Goal: Task Accomplishment & Management: Use online tool/utility

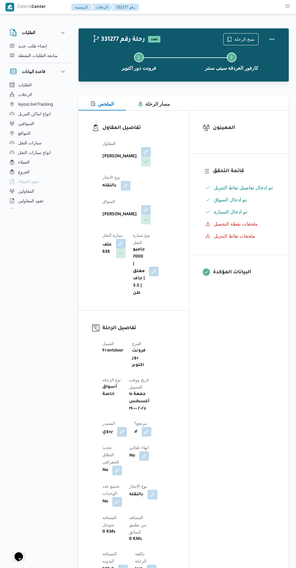
scroll to position [82, 0]
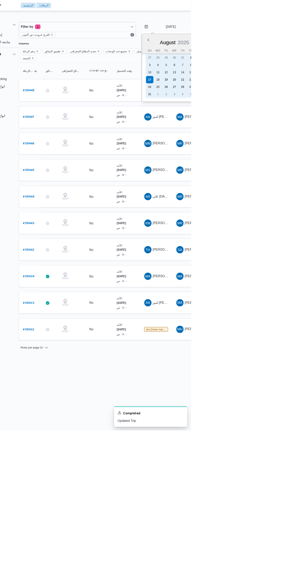
click at [295, 93] on div "15" at bounding box center [296, 96] width 10 height 10
type input "15/8/2025"
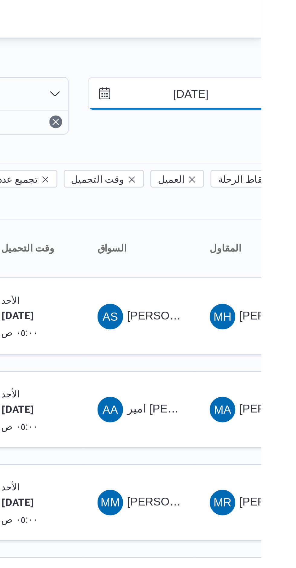
click at [276, 36] on input "15/8/2025" at bounding box center [265, 35] width 69 height 12
click at [255, 18] on div "Filter by 1 الفرع: فرونت دور اكتوبر 15/8/2025 → 17/8/2025 Group By Columns رقم …" at bounding box center [135, 243] width 296 height 454
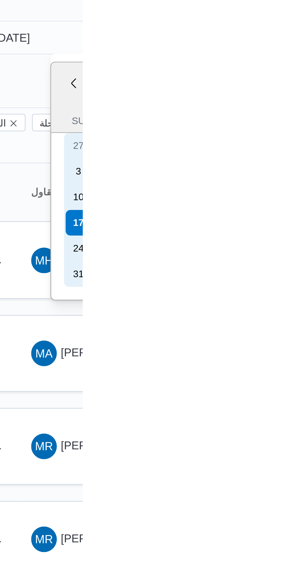
type input "15/8/2025"
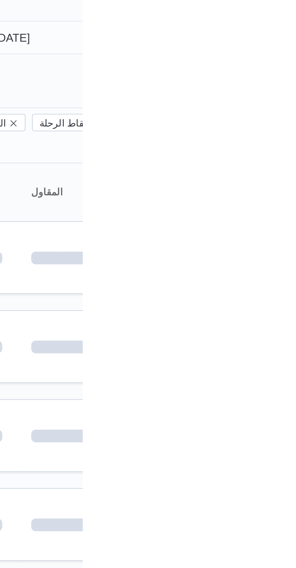
click at [290, 51] on div "Filter by 1 الفرع: فرونت دور اكتوبر 15/8/2025 → 15/8/2025" at bounding box center [227, 39] width 324 height 29
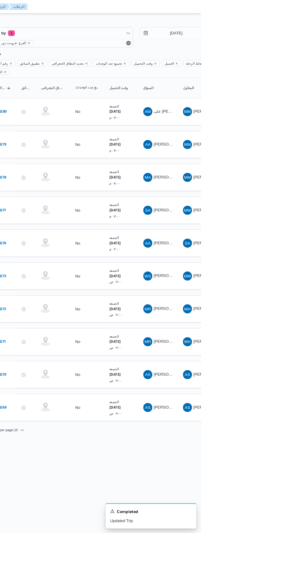
scroll to position [0, 10]
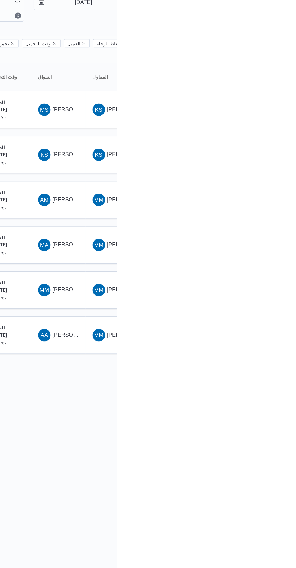
click at [255, 221] on span "مروان عبدالرحمن محمد مصطفى" at bounding box center [263, 223] width 35 height 5
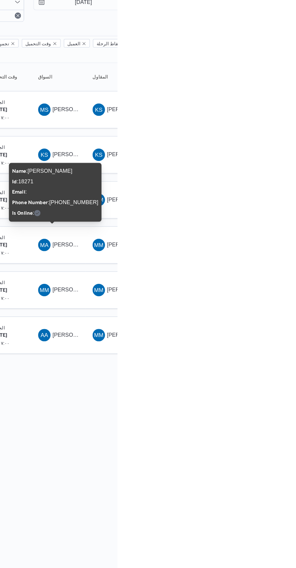
click at [286, 371] on html "Control Center الرئيسيه الرحلات English عربي Dark mode Logout الطلبات إنشاء طلب…" at bounding box center [138, 284] width 296 height 568
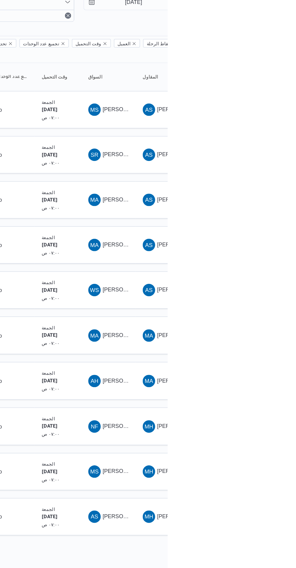
click at [260, 431] on div "AS احمد سعد محمد سيد شباك" at bounding box center [250, 435] width 36 height 14
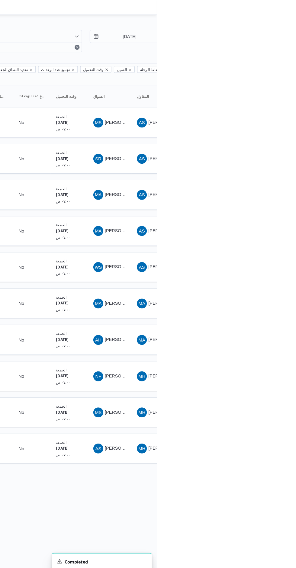
click at [252, 362] on span "نادر فروج محمد" at bounding box center [263, 364] width 35 height 5
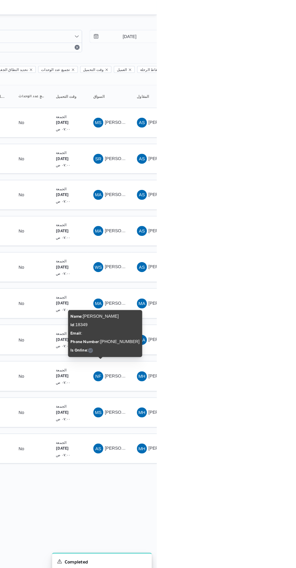
click at [286, 490] on html "Control Center الرئيسيه الرحلات English عربي Dark mode Logout الطلبات إنشاء طلب…" at bounding box center [138, 284] width 296 height 568
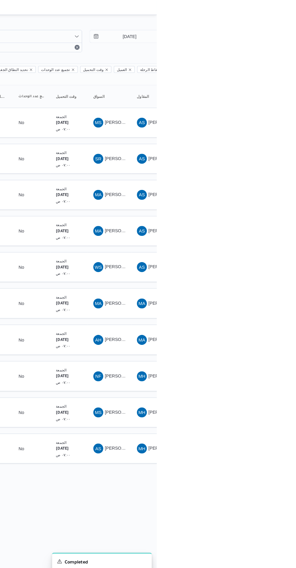
click at [263, 327] on span "احمد حامد احمد" at bounding box center [263, 329] width 35 height 5
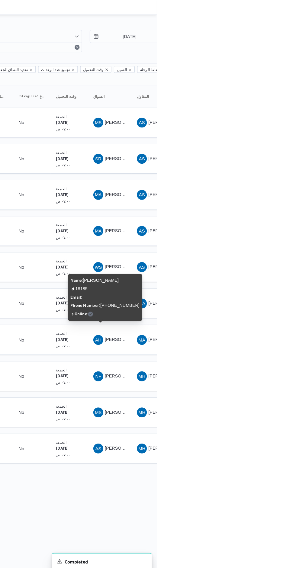
click at [286, 482] on html "Control Center الرئيسيه الرحلات English عربي Dark mode Logout الطلبات إنشاء طلب…" at bounding box center [138, 284] width 296 height 568
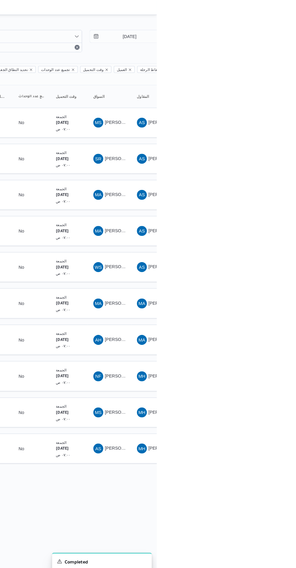
click at [261, 291] on span "محمود عبدالظاهر محمد احمد" at bounding box center [281, 293] width 71 height 5
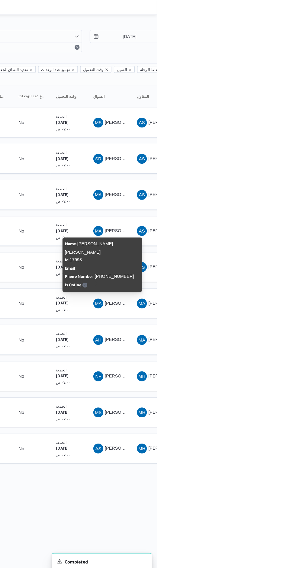
click at [260, 327] on span "احمد حامد احمد" at bounding box center [263, 329] width 35 height 5
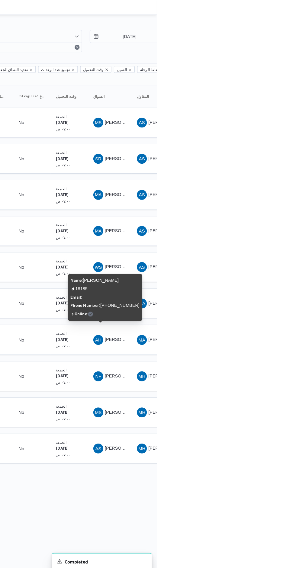
click at [258, 362] on span "نادر فروج محمد" at bounding box center [263, 364] width 35 height 5
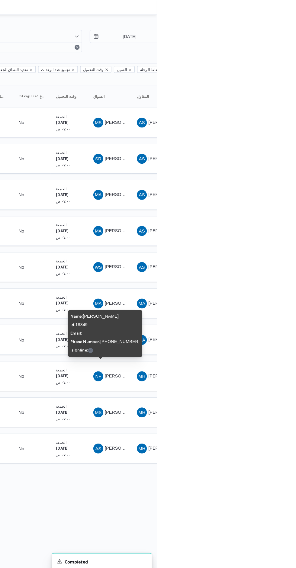
click at [286, 483] on html "Control Center الرئيسيه الرحلات English عربي Dark mode Logout الطلبات إنشاء طلب…" at bounding box center [138, 284] width 296 height 568
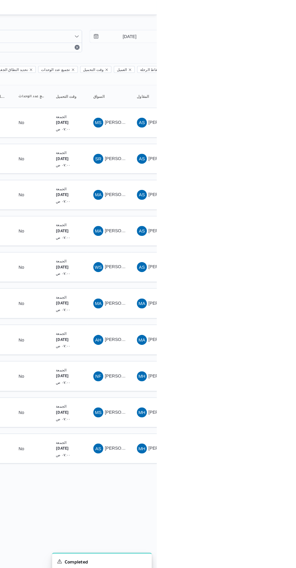
scroll to position [0, 10]
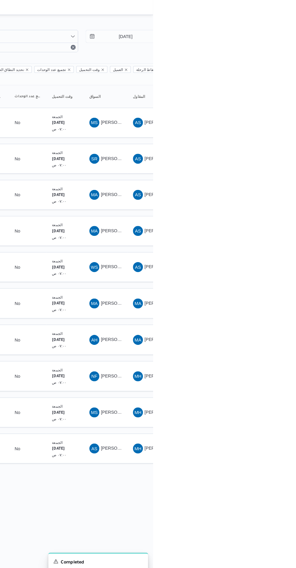
click at [252, 430] on span "AS احمد سعد محمد سيد شباك" at bounding box center [249, 435] width 31 height 10
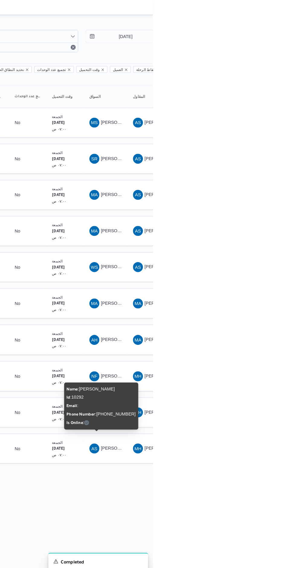
click at [286, 482] on html "Control Center الرئيسيه الرحلات English عربي Dark mode Logout الطلبات إنشاء طلب…" at bounding box center [138, 284] width 296 height 568
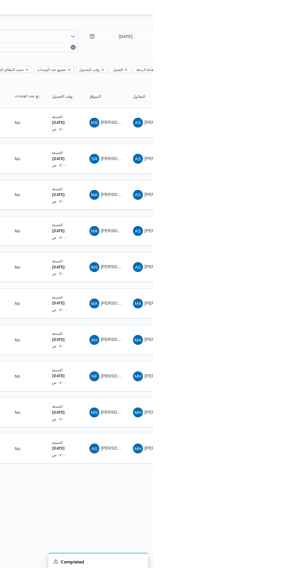
click at [257, 254] on span "WS وهبة صبحى محمد على" at bounding box center [249, 259] width 31 height 10
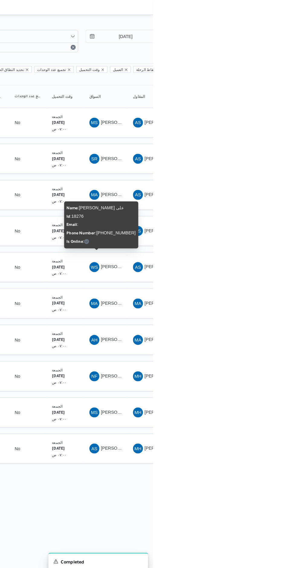
click at [286, 477] on html "Control Center الرئيسيه الرحلات English عربي Dark mode Logout الطلبات إنشاء طلب…" at bounding box center [138, 284] width 296 height 568
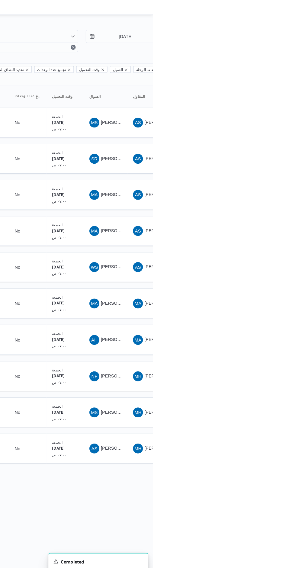
click at [260, 219] on span "MA مصطفى احمد يوسف عبدالعال" at bounding box center [249, 224] width 31 height 10
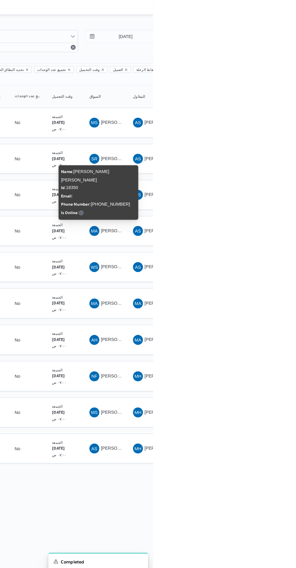
click at [286, 481] on html "Control Center الرئيسيه الرحلات English عربي Dark mode Logout الطلبات إنشاء طلب…" at bounding box center [138, 284] width 296 height 568
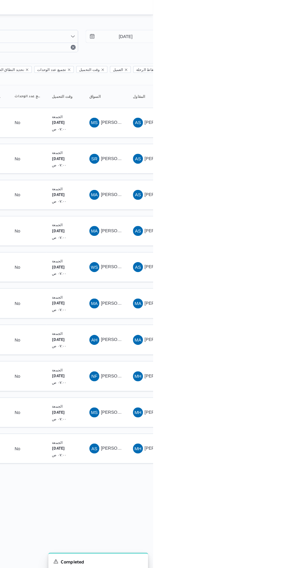
click at [260, 184] on span "MA محمد عبدالعظيم احمد ابراهيم النحاس" at bounding box center [249, 189] width 31 height 10
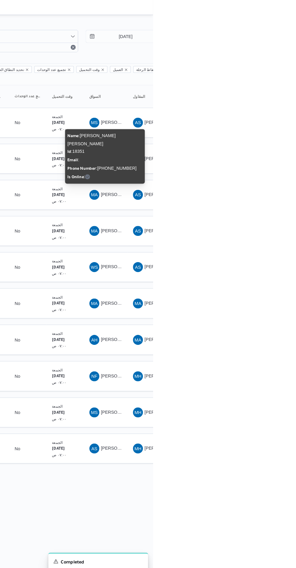
click at [286, 483] on html "Control Center الرئيسيه الرحلات English عربي Dark mode Logout الطلبات إنشاء طلب…" at bounding box center [138, 284] width 296 height 568
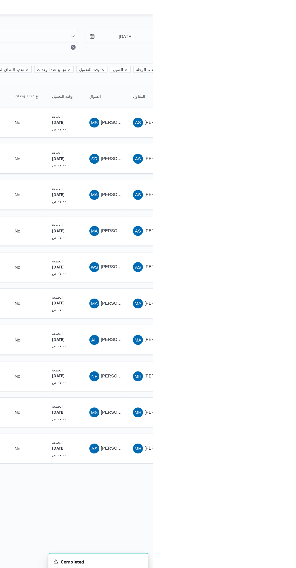
click at [255, 151] on span "[PERSON_NAME]" at bounding box center [281, 153] width 71 height 5
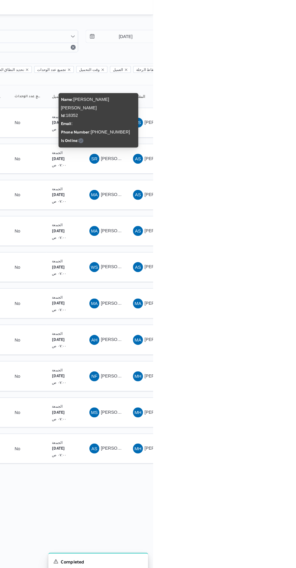
click at [286, 484] on html "Control Center الرئيسيه الرحلات English عربي Dark mode Logout الطلبات إنشاء طلب…" at bounding box center [138, 284] width 296 height 568
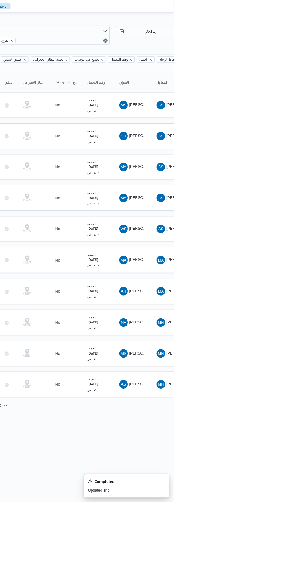
click at [255, 184] on span "MA مروان عبدالرحمن محمد مصطفى" at bounding box center [249, 189] width 31 height 10
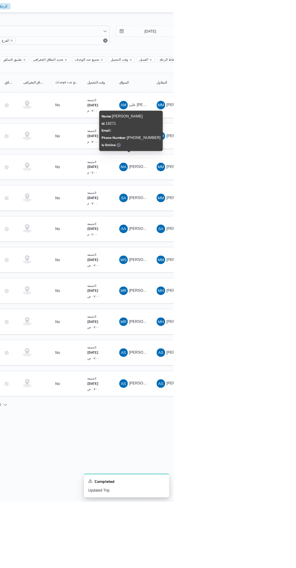
click at [286, 520] on html "Control Center الرئيسيه الرحلات English عربي Dark mode Logout الطلبات إنشاء طلب…" at bounding box center [138, 284] width 296 height 568
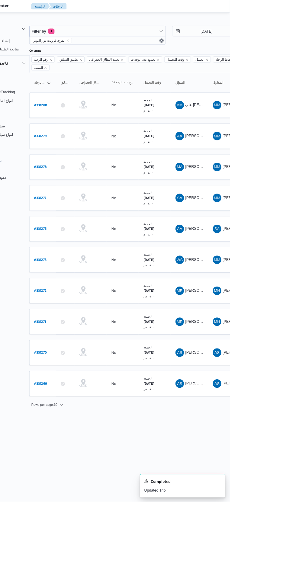
scroll to position [0, 10]
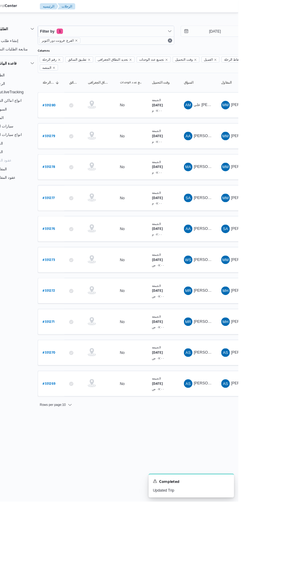
click at [83, 188] on b "# 331278" at bounding box center [82, 190] width 14 height 4
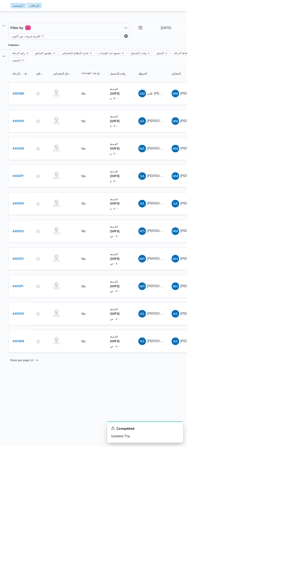
scroll to position [0, 10]
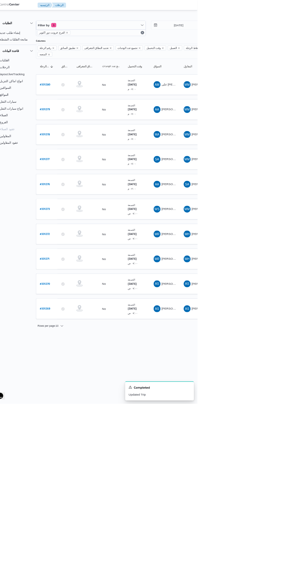
click at [82, 223] on b "# 331277" at bounding box center [82, 225] width 14 height 4
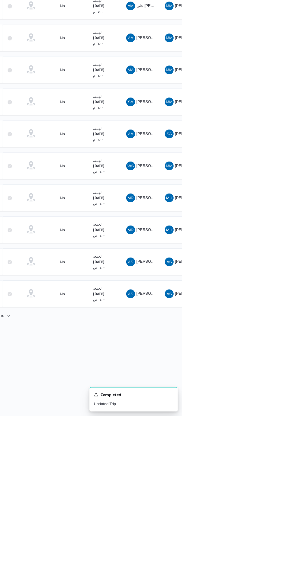
scroll to position [0, 10]
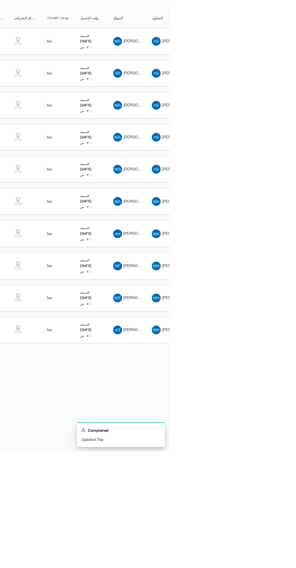
click at [254, 221] on span "مصطفى احمد يوسف عبدالعال" at bounding box center [281, 223] width 71 height 5
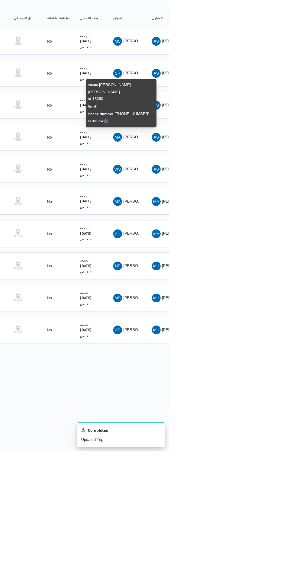
click at [249, 256] on span "وهبة صبحى محمد على" at bounding box center [267, 258] width 43 height 5
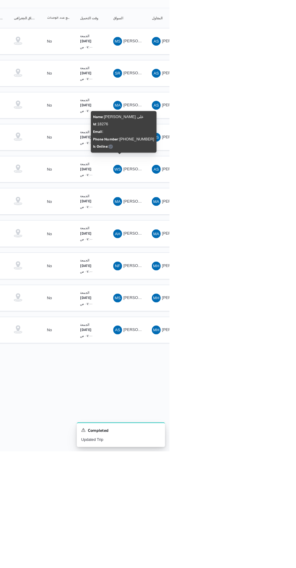
click at [254, 188] on td "السواق MA محمد عبدالعظيم احمد ابراهيم النحاس" at bounding box center [250, 189] width 42 height 29
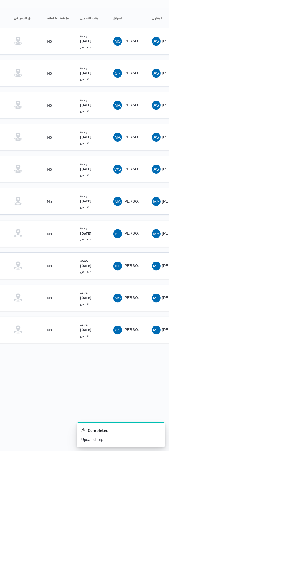
click at [260, 184] on span "MA محمد عبدالعظيم احمد ابراهيم النحاس" at bounding box center [249, 189] width 31 height 10
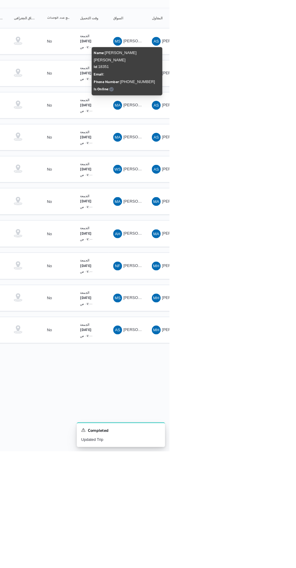
click at [286, 519] on html "Control Center الرئيسيه الرحلات English عربي Dark mode Logout الطلبات إنشاء طلب…" at bounding box center [138, 284] width 296 height 568
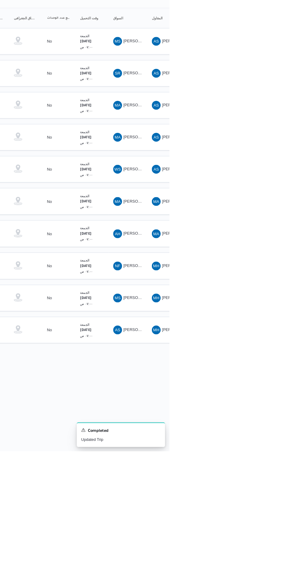
click at [258, 151] on span "[PERSON_NAME]" at bounding box center [281, 153] width 71 height 5
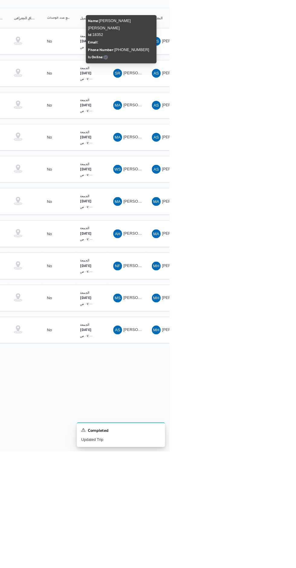
click at [286, 521] on html "Control Center الرئيسيه الرحلات English عربي Dark mode Logout الطلبات إنشاء طلب…" at bounding box center [138, 284] width 296 height 568
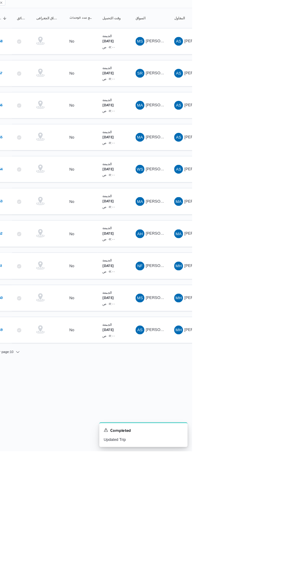
scroll to position [0, 10]
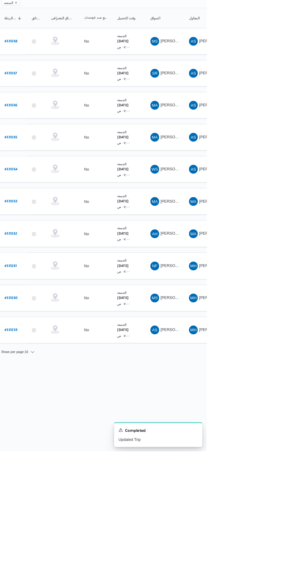
click at [87, 153] on b "# 331267" at bounding box center [82, 155] width 14 height 4
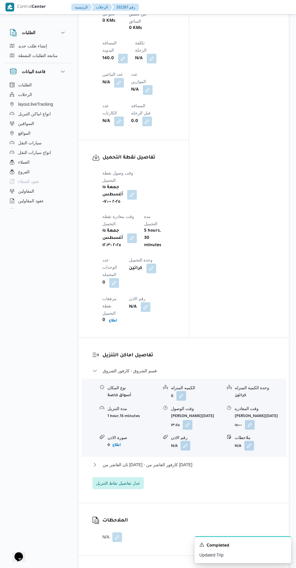
scroll to position [538, 0]
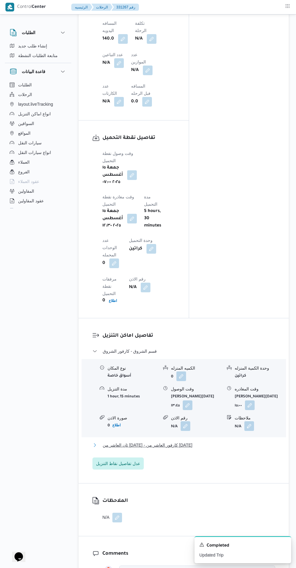
click at [231, 442] on button "ثان العاشر من رمضان - كارفور العاشر من رمضان" at bounding box center [183, 445] width 183 height 7
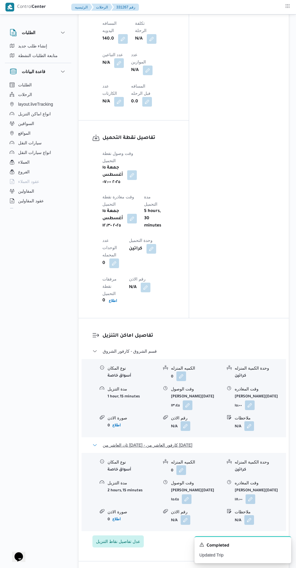
click at [230, 442] on button "ثان العاشر من رمضان - كارفور العاشر من رمضان" at bounding box center [183, 445] width 183 height 7
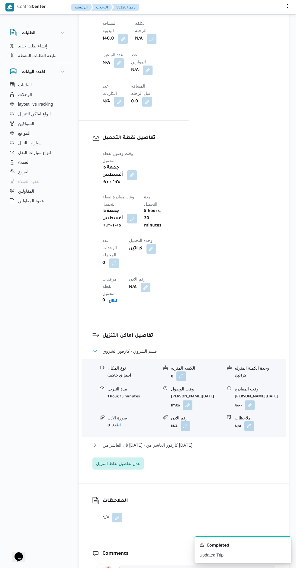
click at [234, 348] on button "قسم الشروق - كارفور الشروق" at bounding box center [183, 351] width 183 height 7
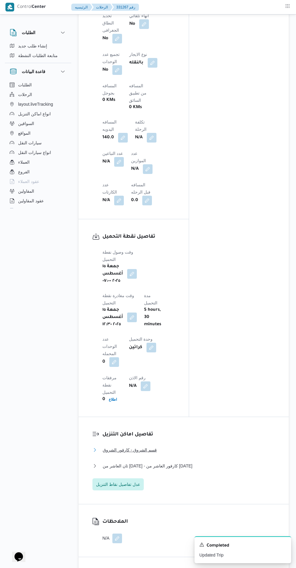
scroll to position [439, 0]
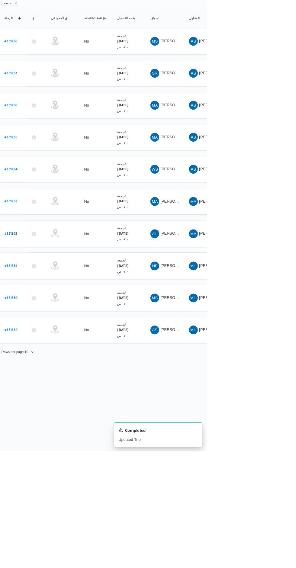
scroll to position [0, 10]
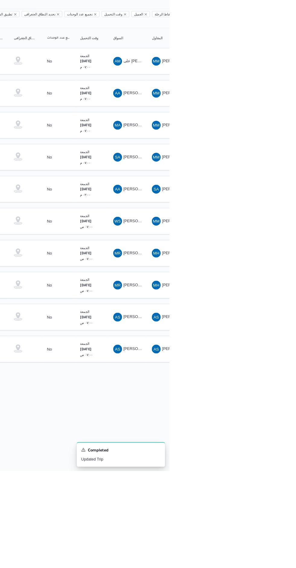
click at [258, 219] on span "SA سيف الدين بابو اترون" at bounding box center [249, 224] width 31 height 10
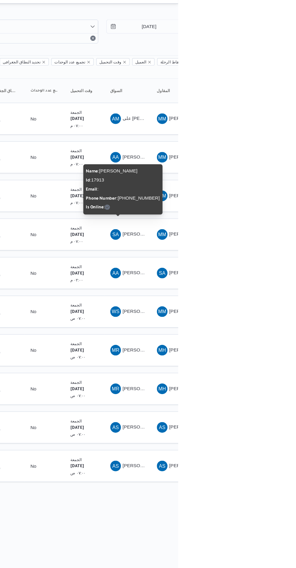
click at [286, 477] on html "Control Center الرئيسيه الرحلات English عربي Dark mode Logout الطلبات إنشاء طلب…" at bounding box center [138, 284] width 296 height 568
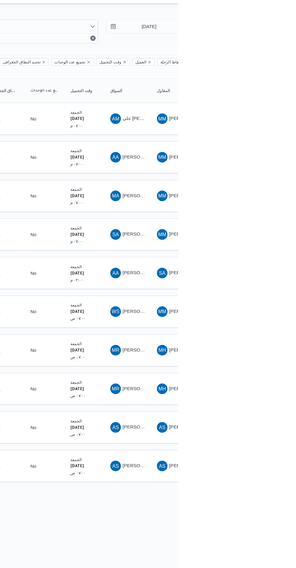
click at [254, 149] on span "AA عبدالله عبده قطب يونس" at bounding box center [249, 154] width 31 height 10
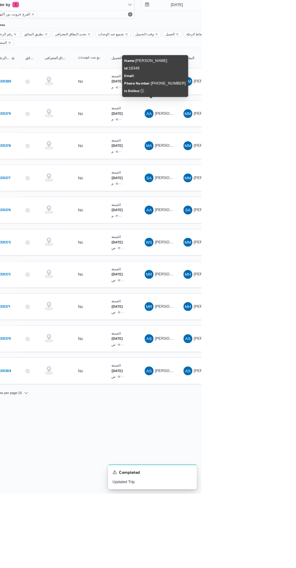
scroll to position [0, 10]
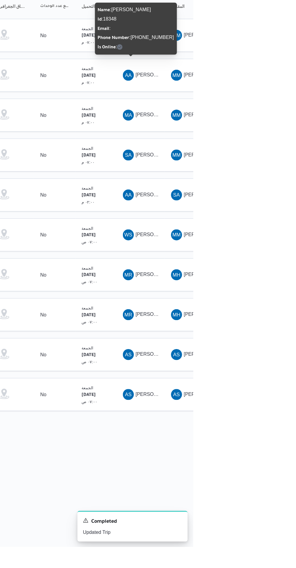
click at [250, 221] on span "[PERSON_NAME]" at bounding box center [263, 223] width 35 height 5
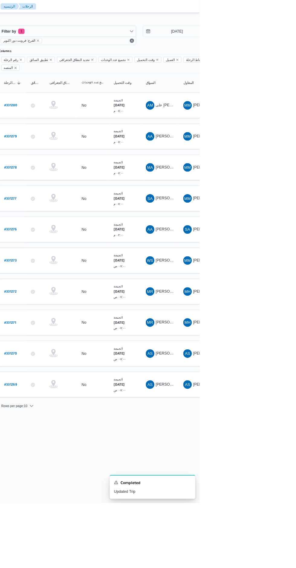
scroll to position [0, 9]
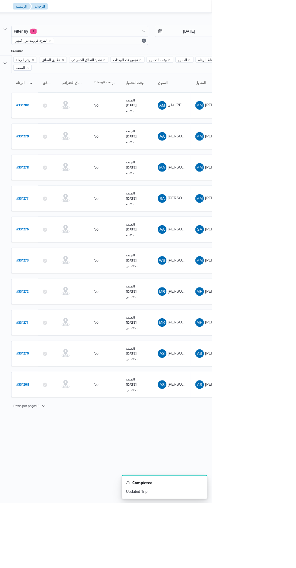
click at [85, 223] on b "# 331277" at bounding box center [82, 225] width 14 height 4
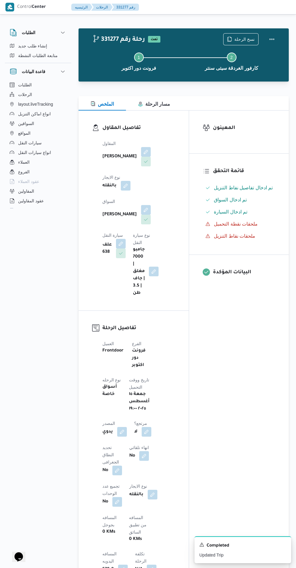
click at [126, 239] on button "button" at bounding box center [121, 244] width 10 height 10
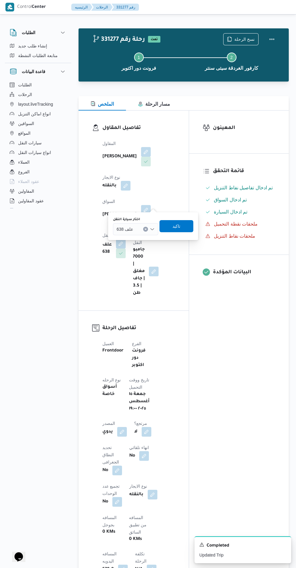
click at [136, 229] on input "اختار سيارة النقل" at bounding box center [136, 229] width 1 height 7
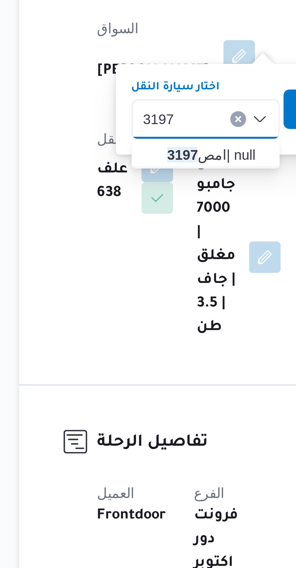
type input "3197"
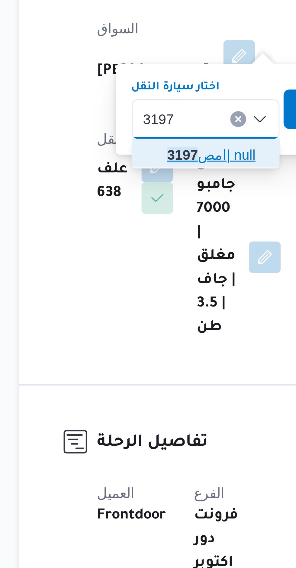
click at [123, 241] on span "امص 3197 | null" at bounding box center [135, 240] width 40 height 10
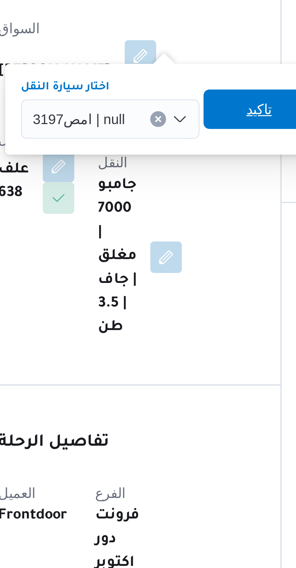
click at [172, 227] on span "تاكيد" at bounding box center [182, 226] width 34 height 12
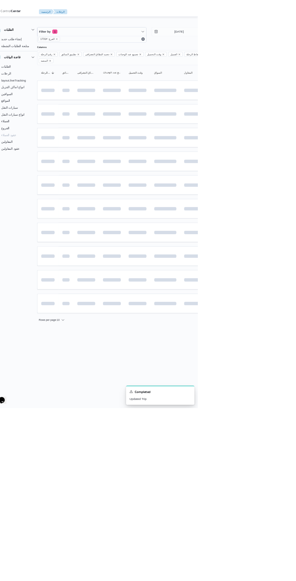
scroll to position [0, 8]
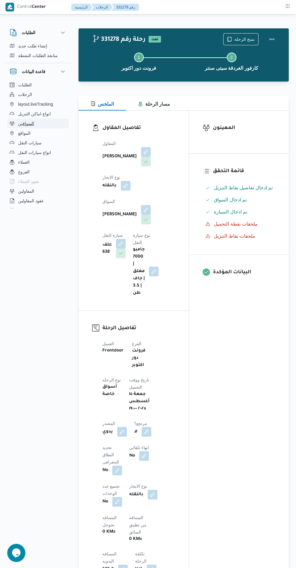
click at [23, 124] on span "السواقين" at bounding box center [26, 123] width 16 height 7
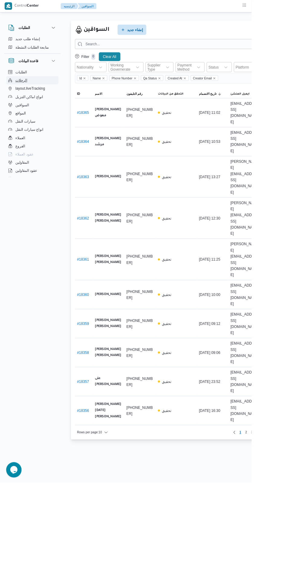
click at [12, 95] on icon "button" at bounding box center [12, 94] width 5 height 5
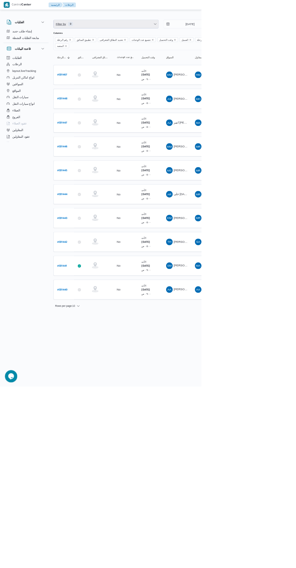
click at [142, 29] on span "Filter by 0" at bounding box center [156, 35] width 154 height 12
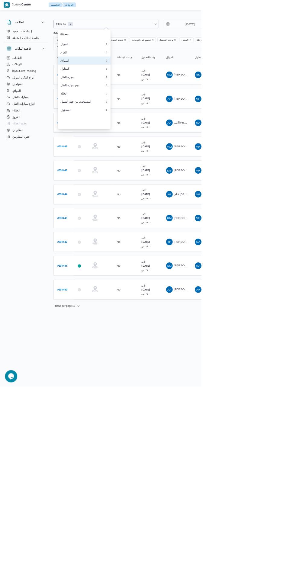
click at [107, 92] on div "السواق" at bounding box center [121, 89] width 65 height 5
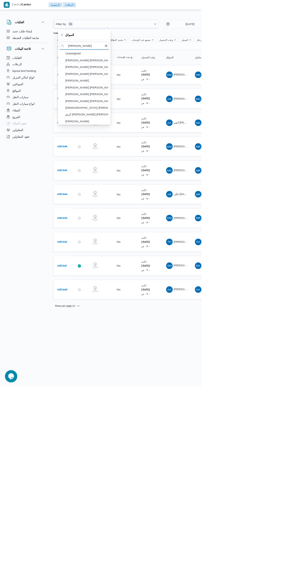
type input "سيف الدين"
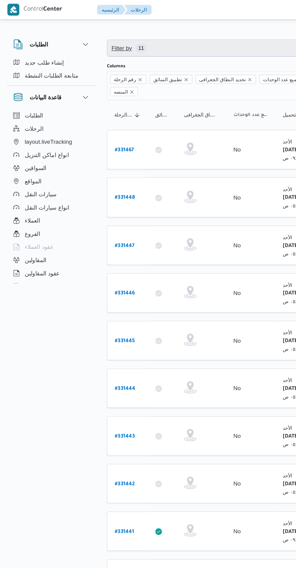
click at [136, 37] on span "Filter by 11" at bounding box center [156, 35] width 154 height 12
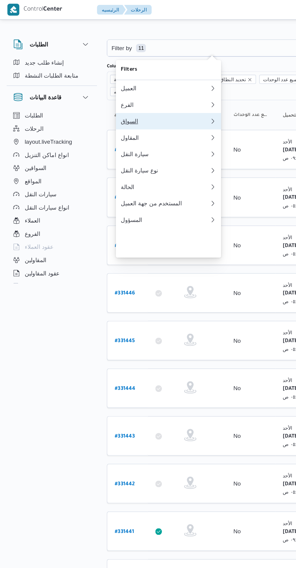
click at [125, 92] on div "السواق" at bounding box center [121, 89] width 65 height 5
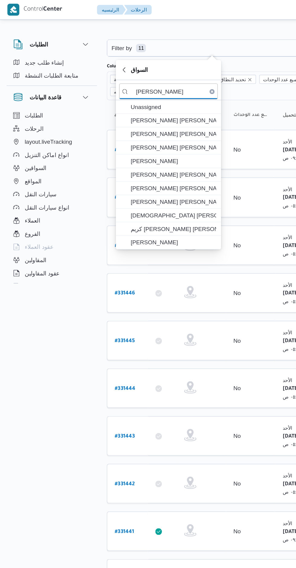
type input "سيف الد"
click at [143, 179] on span "[PERSON_NAME]" at bounding box center [127, 178] width 63 height 7
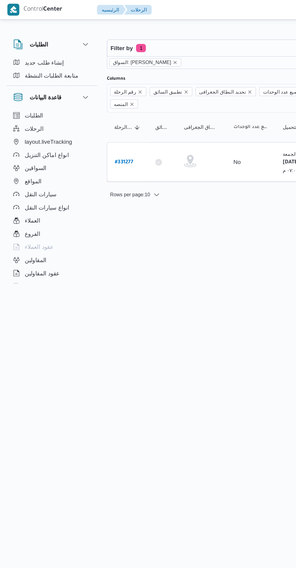
click at [144, 245] on html "Control Center الرئيسيه الرحلات English عربي Dark mode Logout الطلبات إنشاء طلب…" at bounding box center [148, 284] width 296 height 568
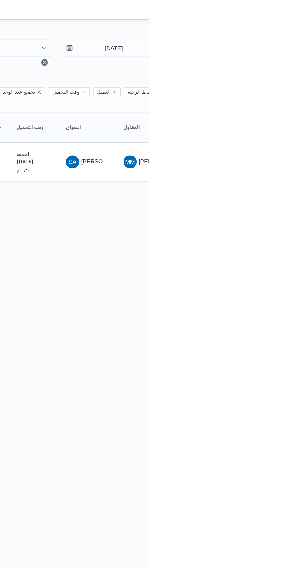
scroll to position [0, 9]
click at [265, 34] on input "10/8/2025" at bounding box center [266, 35] width 69 height 12
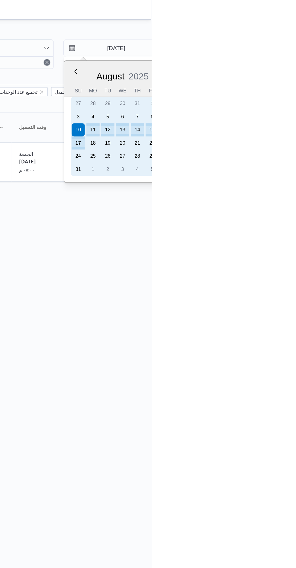
click at [296, 76] on div "1" at bounding box center [297, 76] width 10 height 10
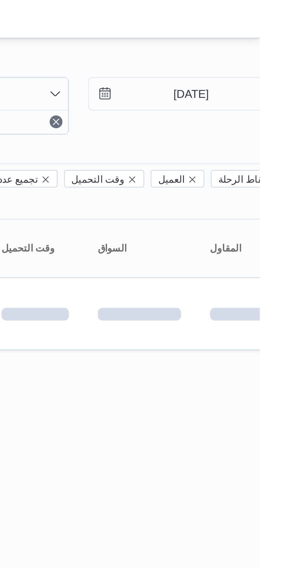
click at [229, 18] on div "Filter by 1 السواق: سيف الدين بابو اترون 1/8/2025 → 17/8/2025 Group By Columns …" at bounding box center [135, 84] width 296 height 137
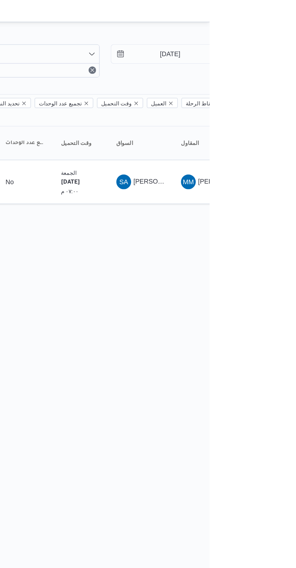
scroll to position [0, 9]
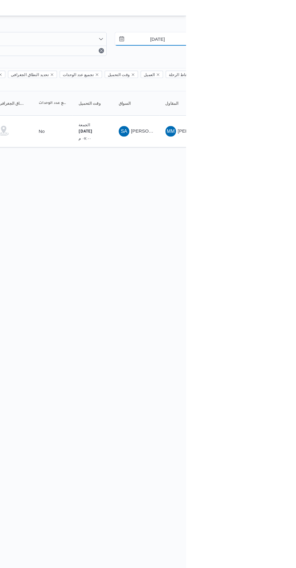
click at [269, 37] on input "1/8/2025" at bounding box center [266, 35] width 69 height 12
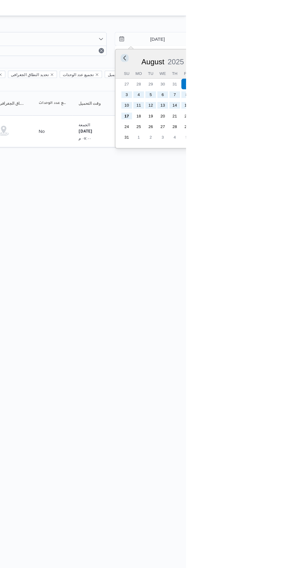
click at [242, 52] on button "Previous Month" at bounding box center [240, 53] width 6 height 6
type input "1/7/2025"
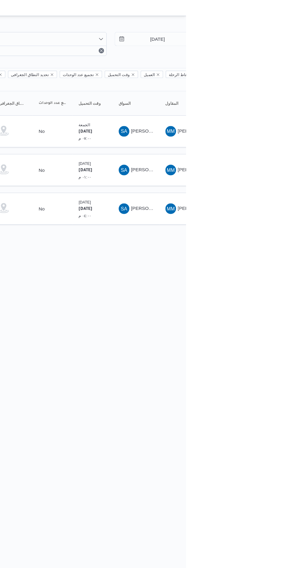
click at [287, 324] on html "Control Center الرئيسيه الرحلات English عربي Dark mode Logout الطلبات إنشاء طلب…" at bounding box center [139, 284] width 296 height 568
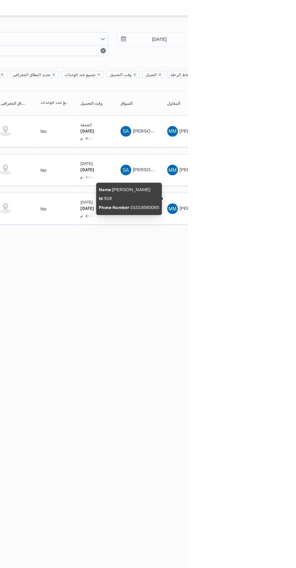
scroll to position [0, 9]
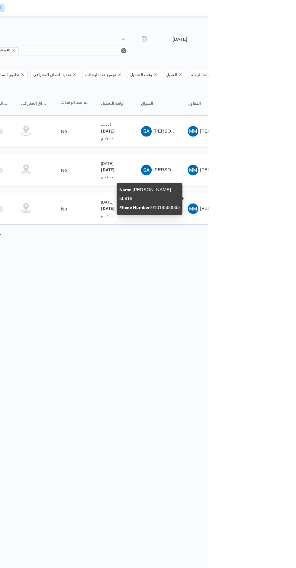
click at [237, 347] on html "Control Center الرئيسيه الرحلات English عربي Dark mode Logout الطلبات إنشاء طلب…" at bounding box center [139, 284] width 296 height 568
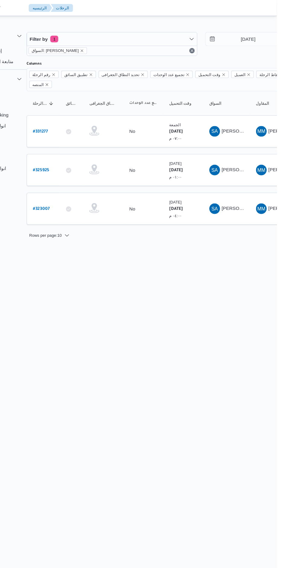
click at [84, 188] on b "# 323007" at bounding box center [82, 190] width 15 height 4
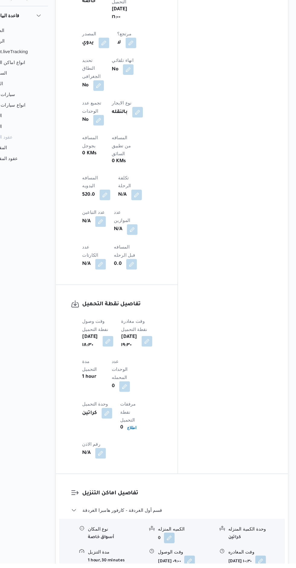
scroll to position [343, 0]
click at [215, 516] on button "قسم أول الغردقة - كارفور هامبرا الغردقة" at bounding box center [183, 519] width 183 height 7
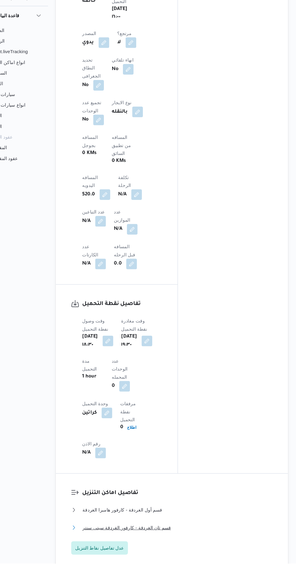
click at [211, 532] on button "قسم ثان الغردقة - كارفور الغردقة سيتى سنتر" at bounding box center [183, 535] width 183 height 7
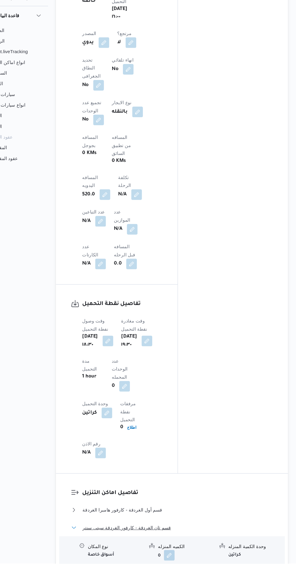
click at [211, 532] on button "قسم ثان الغردقة - كارفور الغردقة سيتى سنتر" at bounding box center [183, 535] width 183 height 7
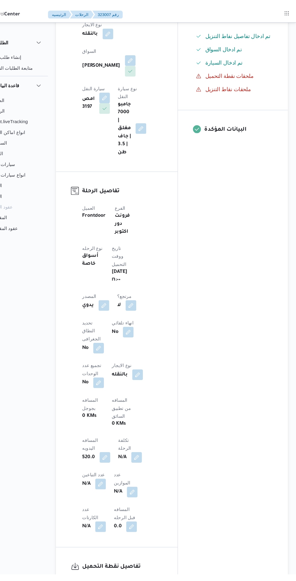
scroll to position [0, 0]
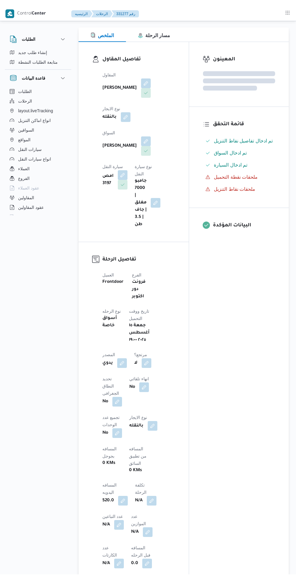
scroll to position [82, 0]
